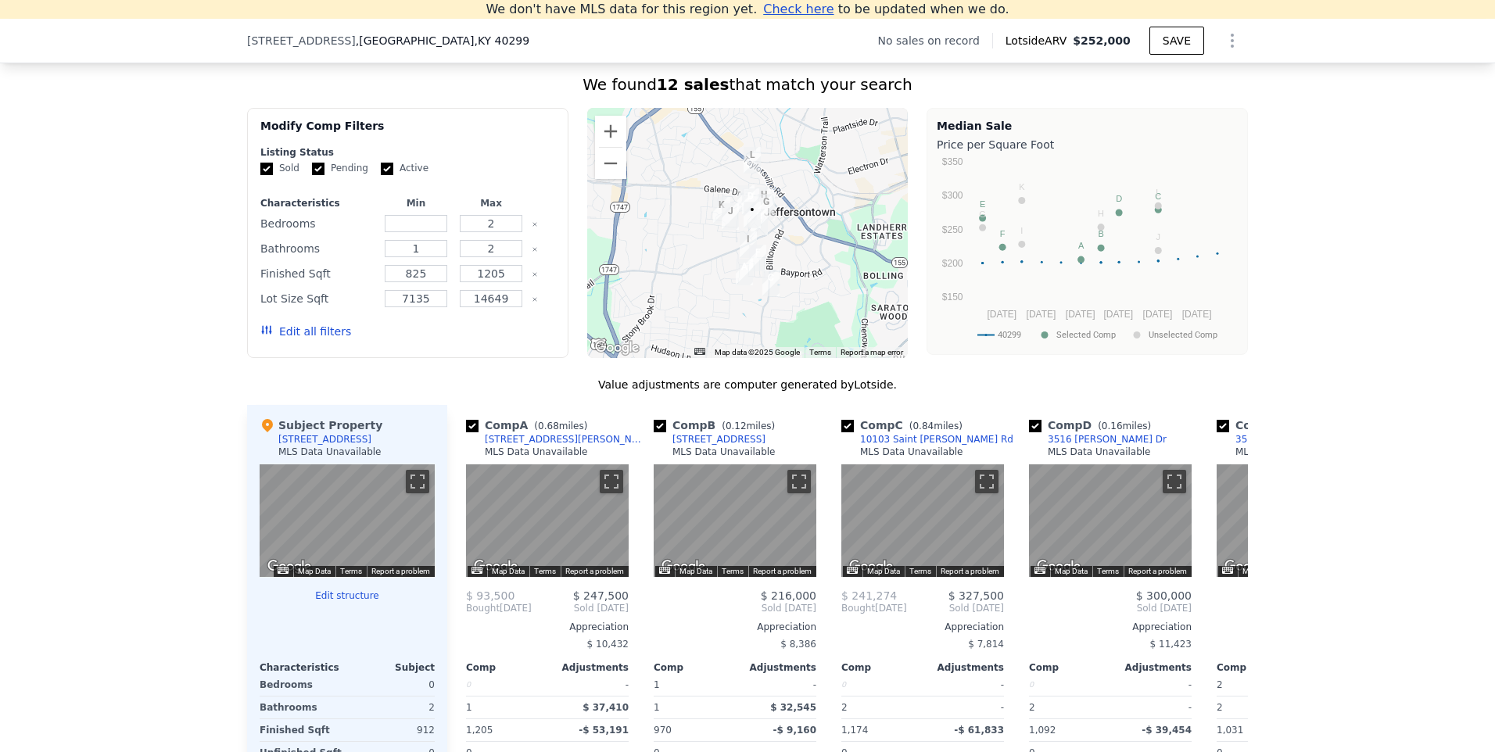
scroll to position [1285, 0]
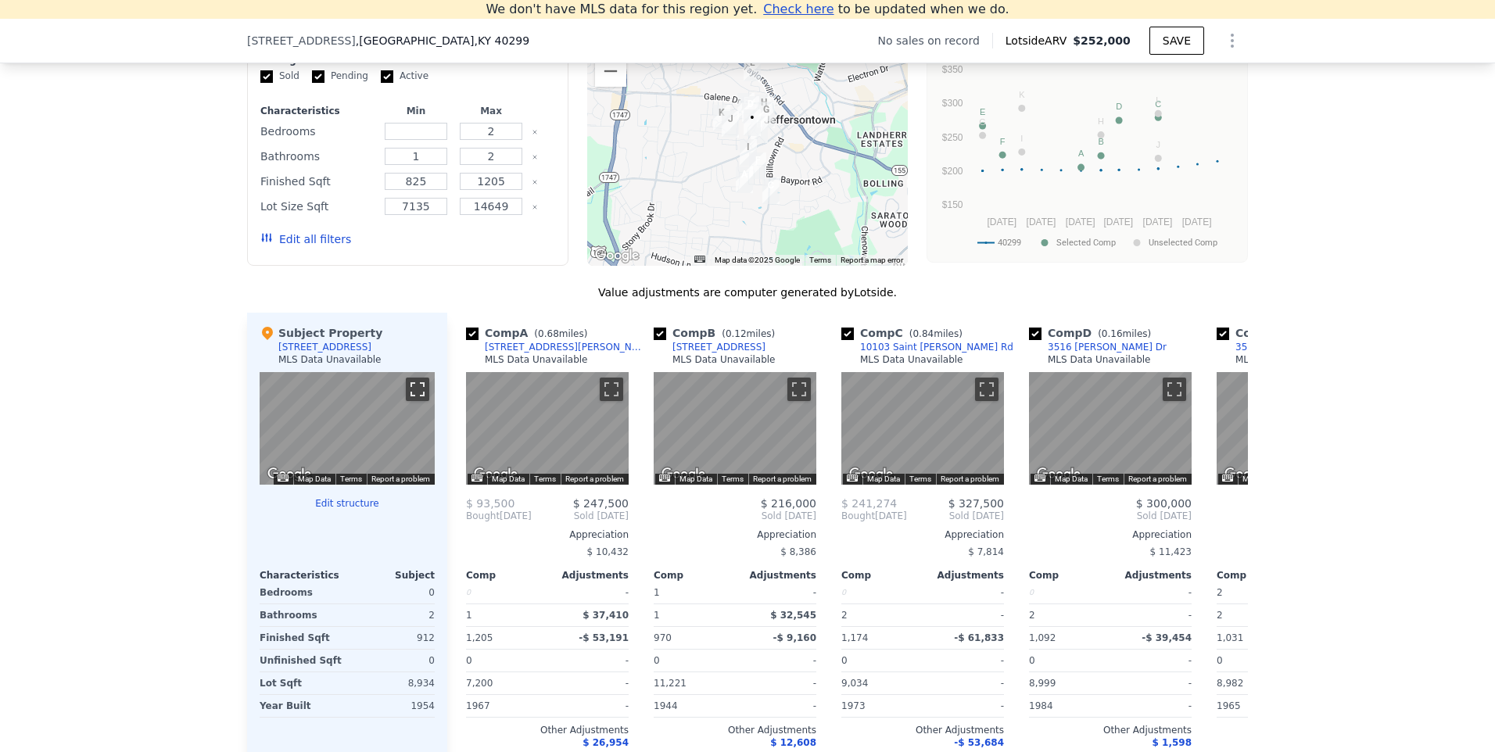
click at [408, 395] on button "Toggle fullscreen view" at bounding box center [417, 389] width 23 height 23
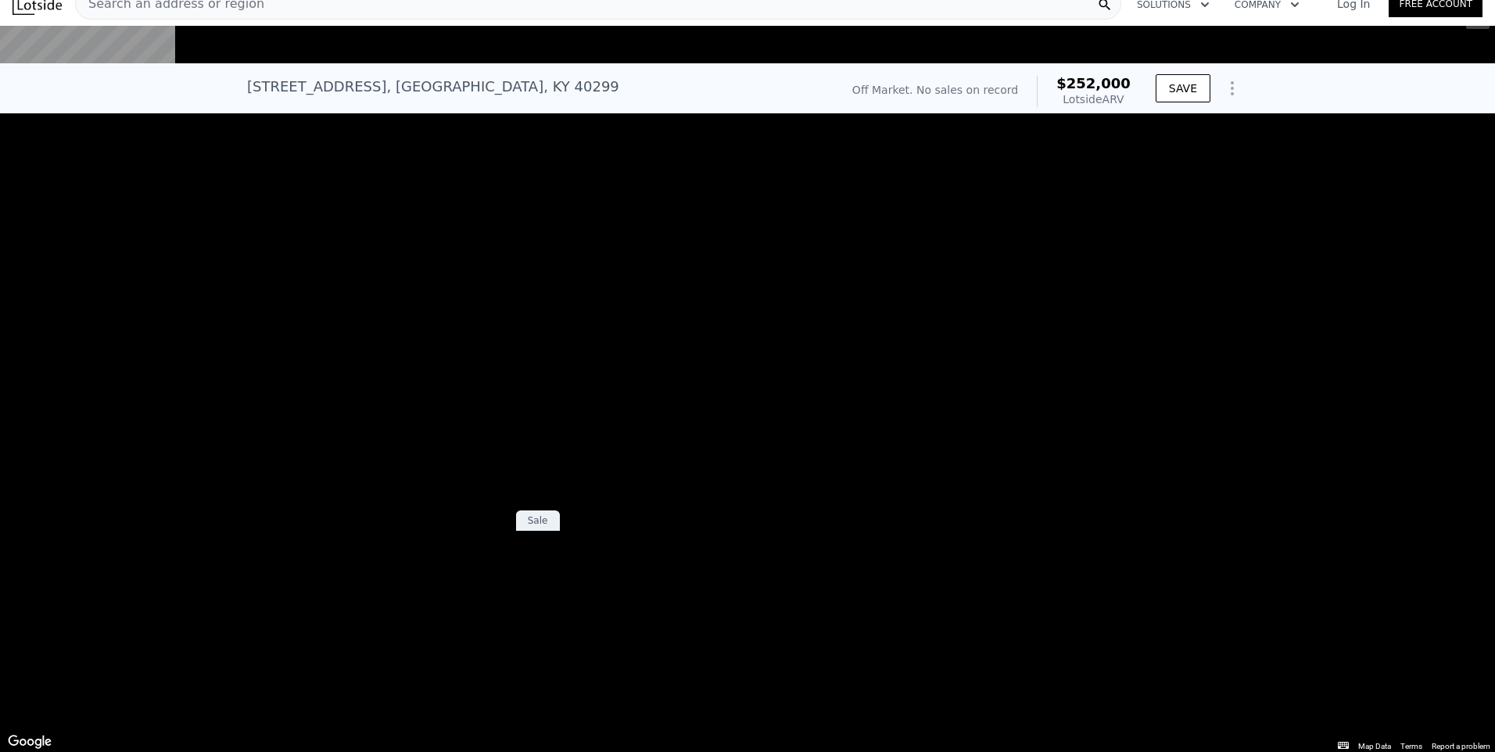
scroll to position [0, 0]
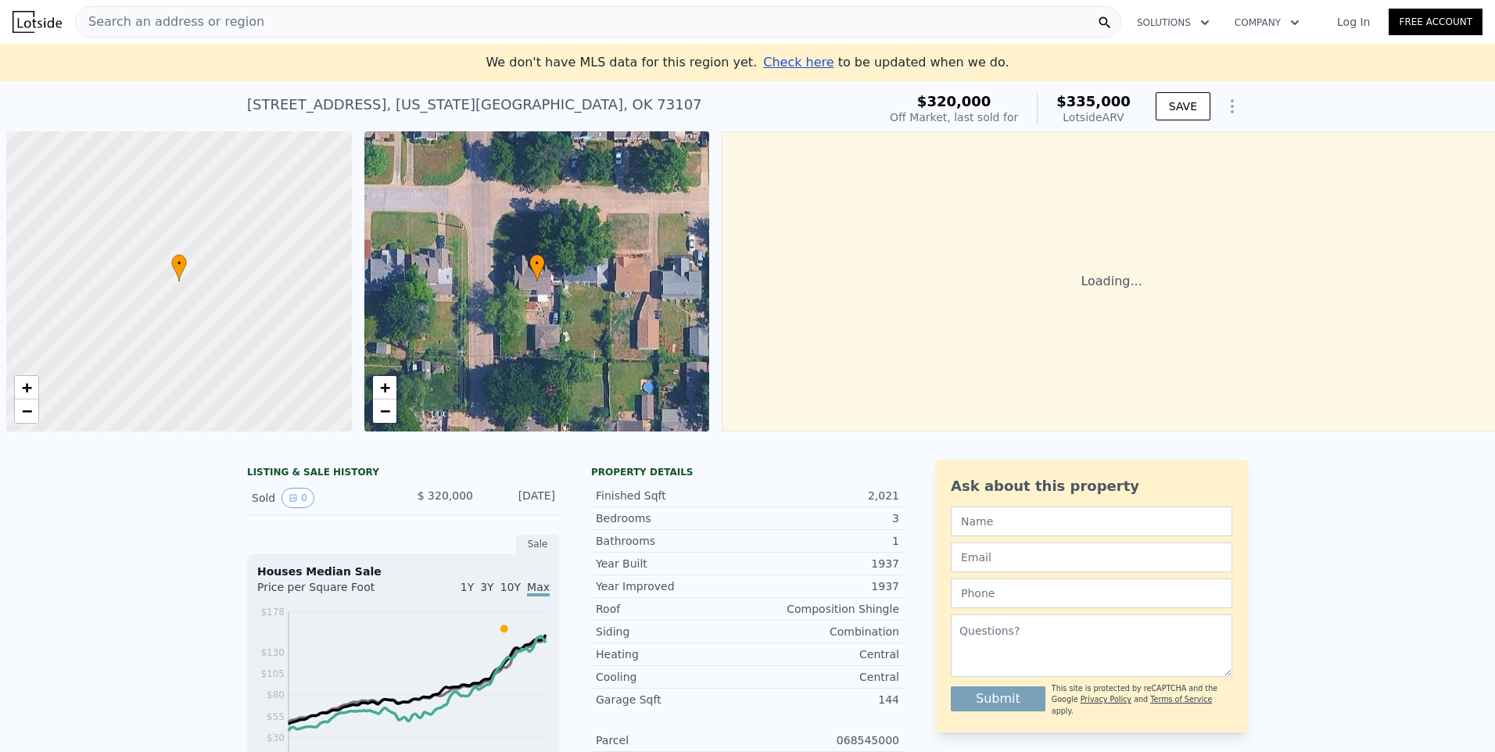
scroll to position [0, 6]
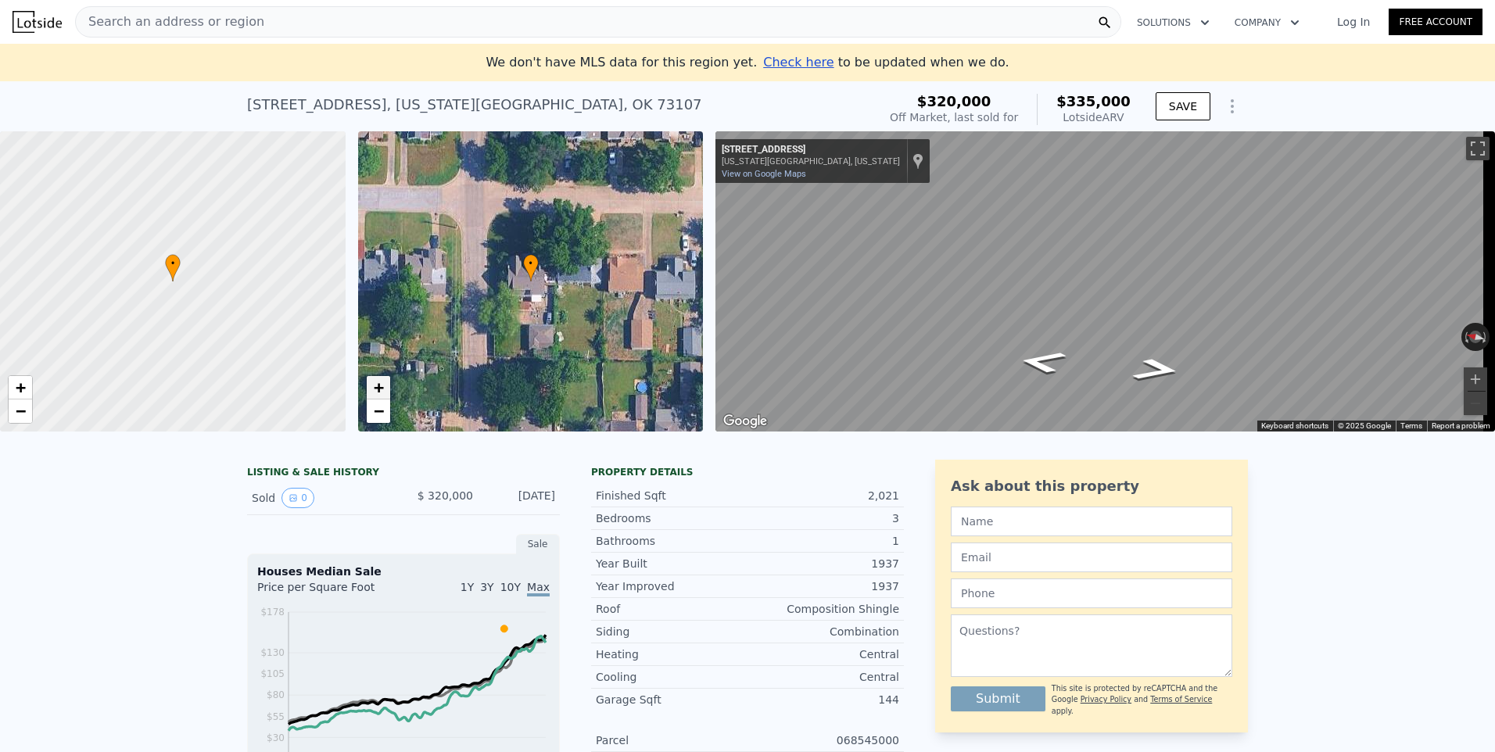
click at [382, 389] on span "+" at bounding box center [378, 388] width 10 height 20
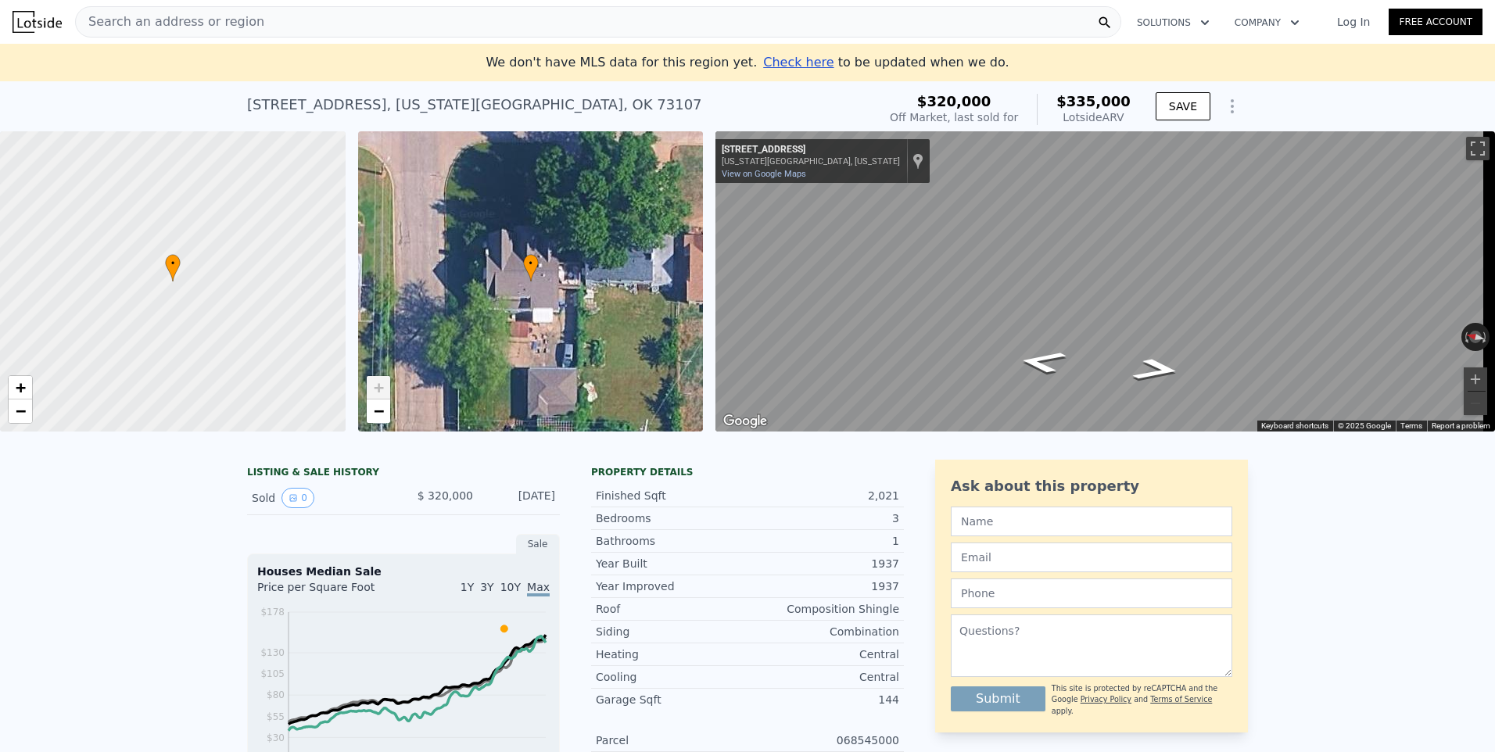
click at [382, 388] on span "+" at bounding box center [378, 388] width 10 height 20
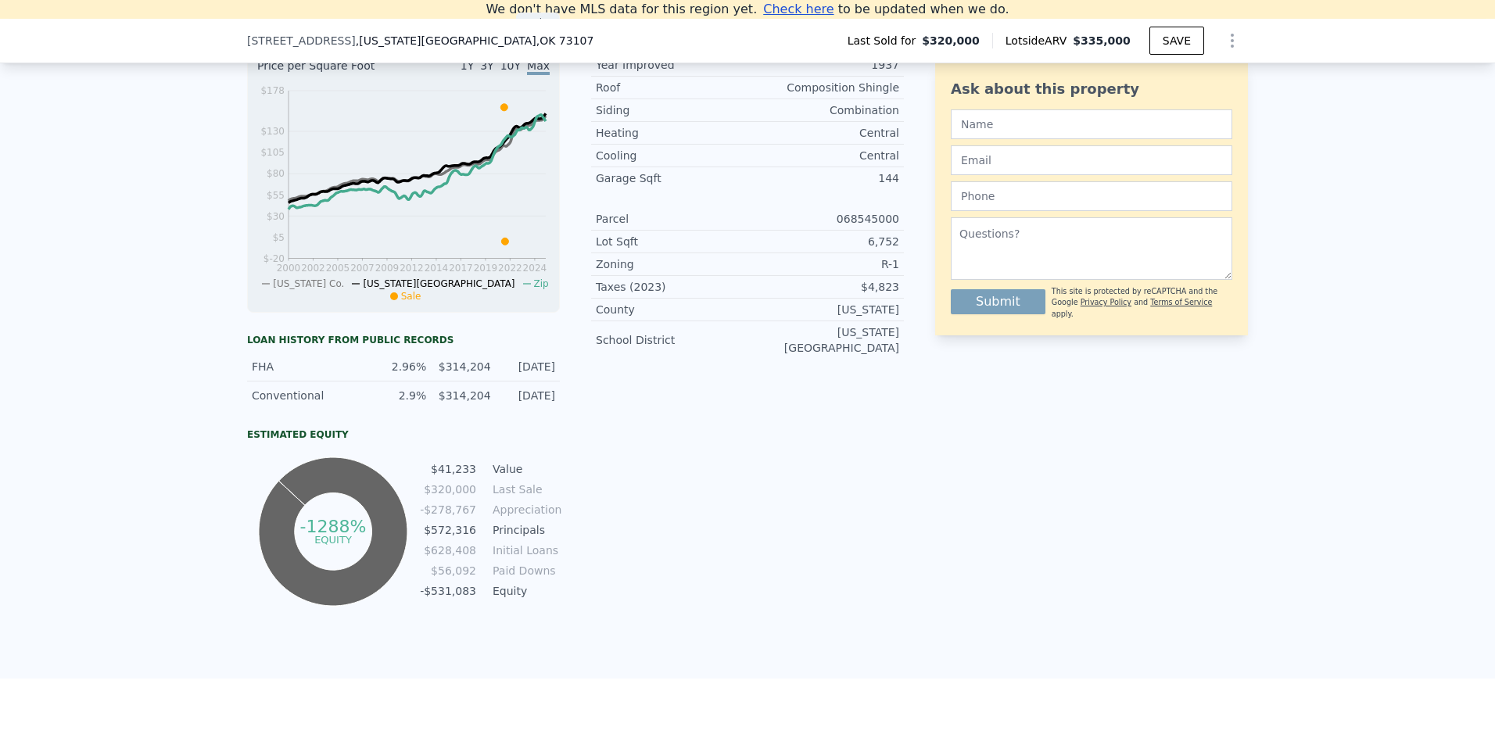
scroll to position [1155, 0]
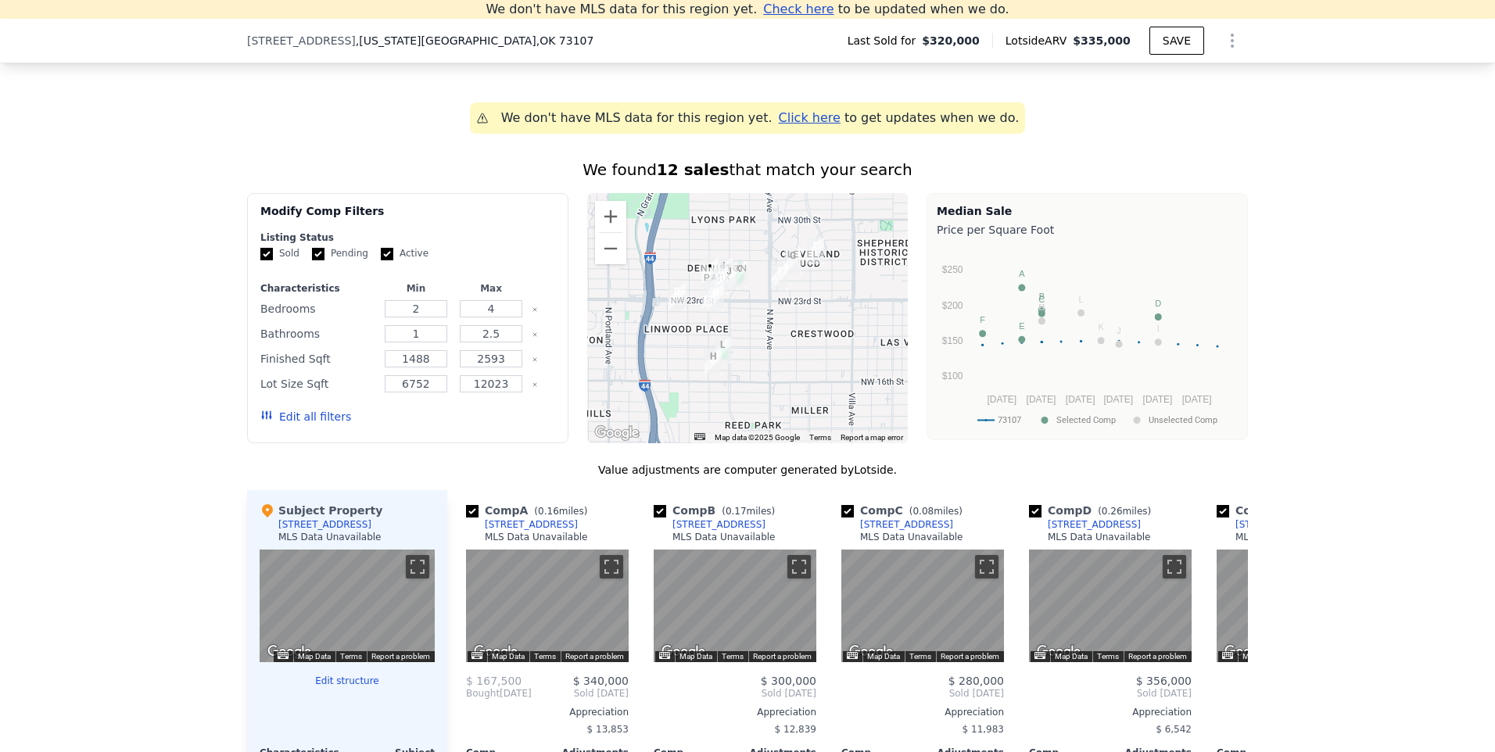
click at [784, 271] on img "2736 NW 26th St" at bounding box center [792, 261] width 17 height 27
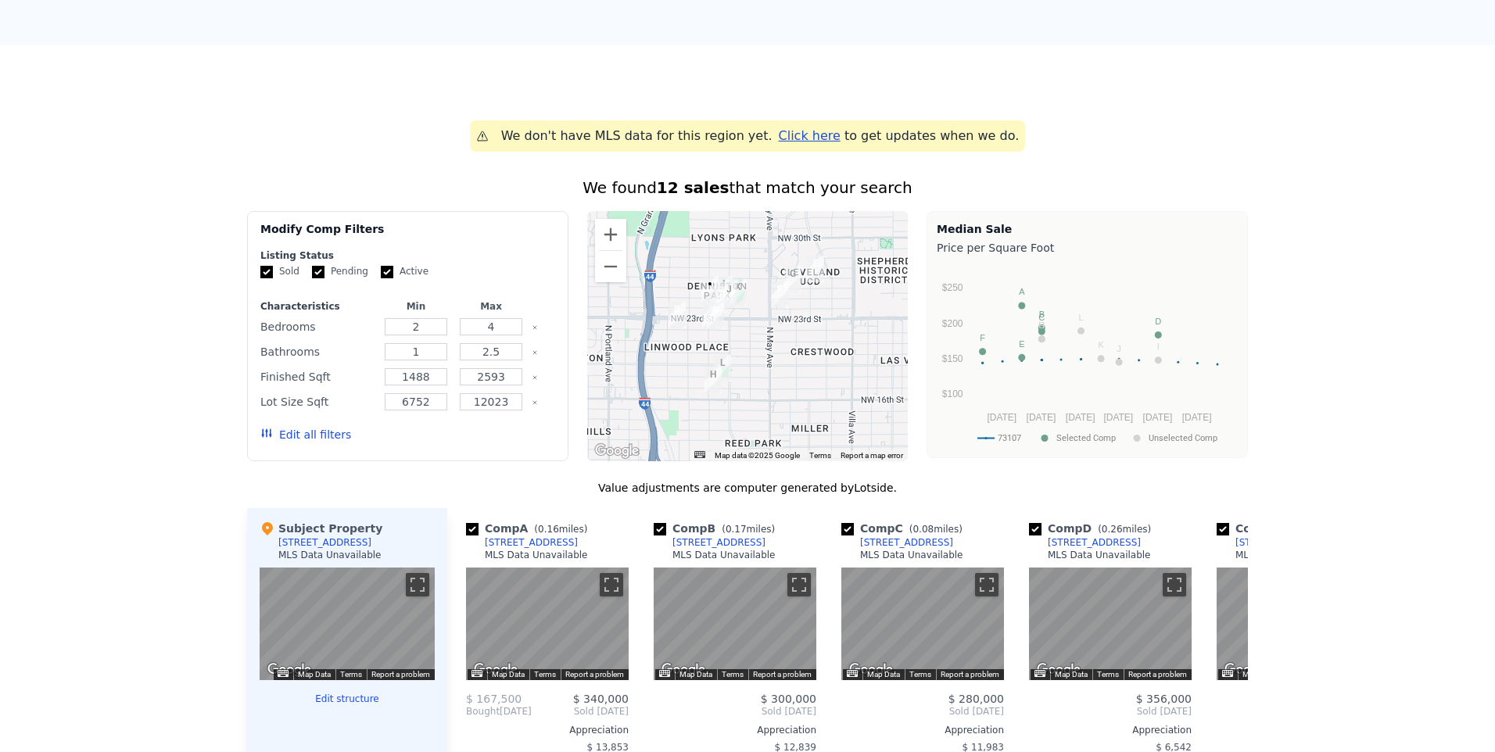
scroll to position [0, 0]
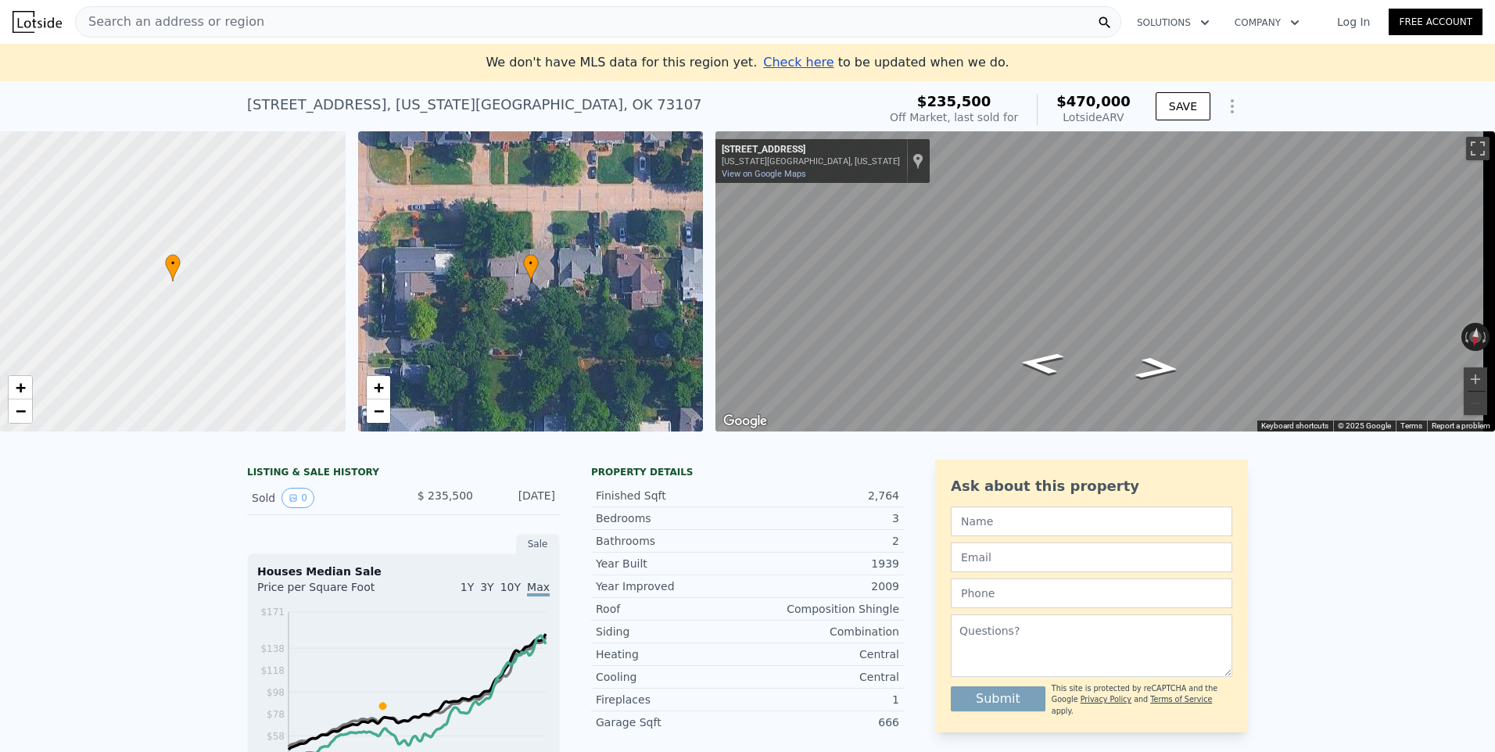
click at [31, 17] on img at bounding box center [37, 22] width 49 height 22
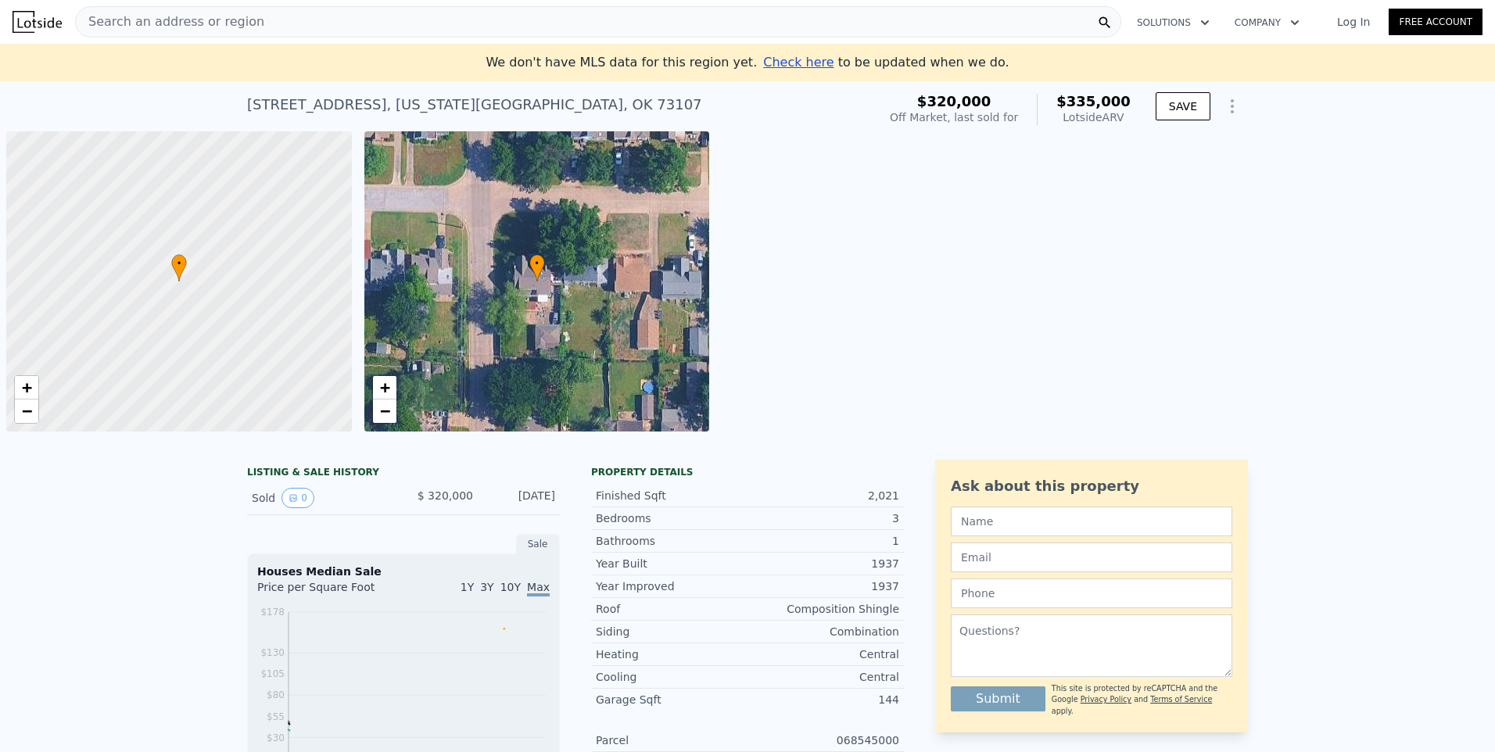
click at [32, 27] on img at bounding box center [37, 22] width 49 height 22
